Goal: Find contact information: Find contact information

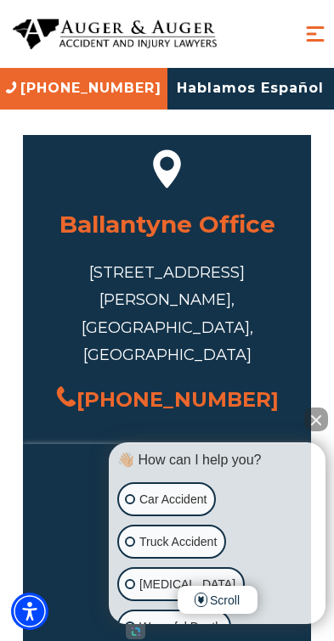
scroll to position [1614, 0]
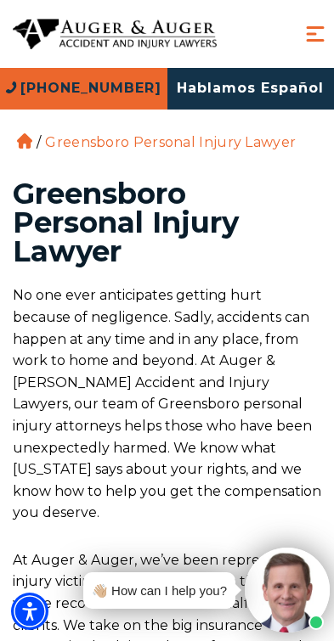
click at [167, 68] on link "[PHONE_NUMBER]" at bounding box center [83, 89] width 167 height 42
drag, startPoint x: 1287, startPoint y: 302, endPoint x: 1098, endPoint y: 287, distance: 190.0
